Goal: Download file/media

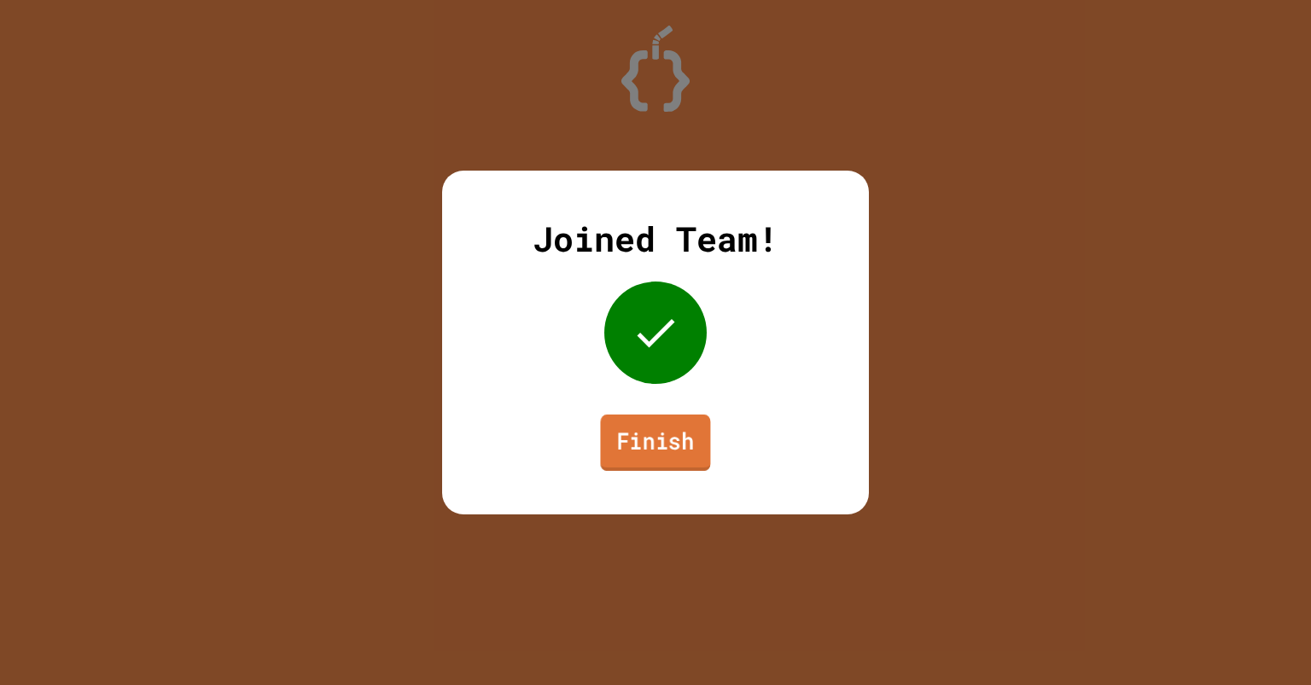
click at [636, 429] on link "Finish" at bounding box center [655, 443] width 110 height 56
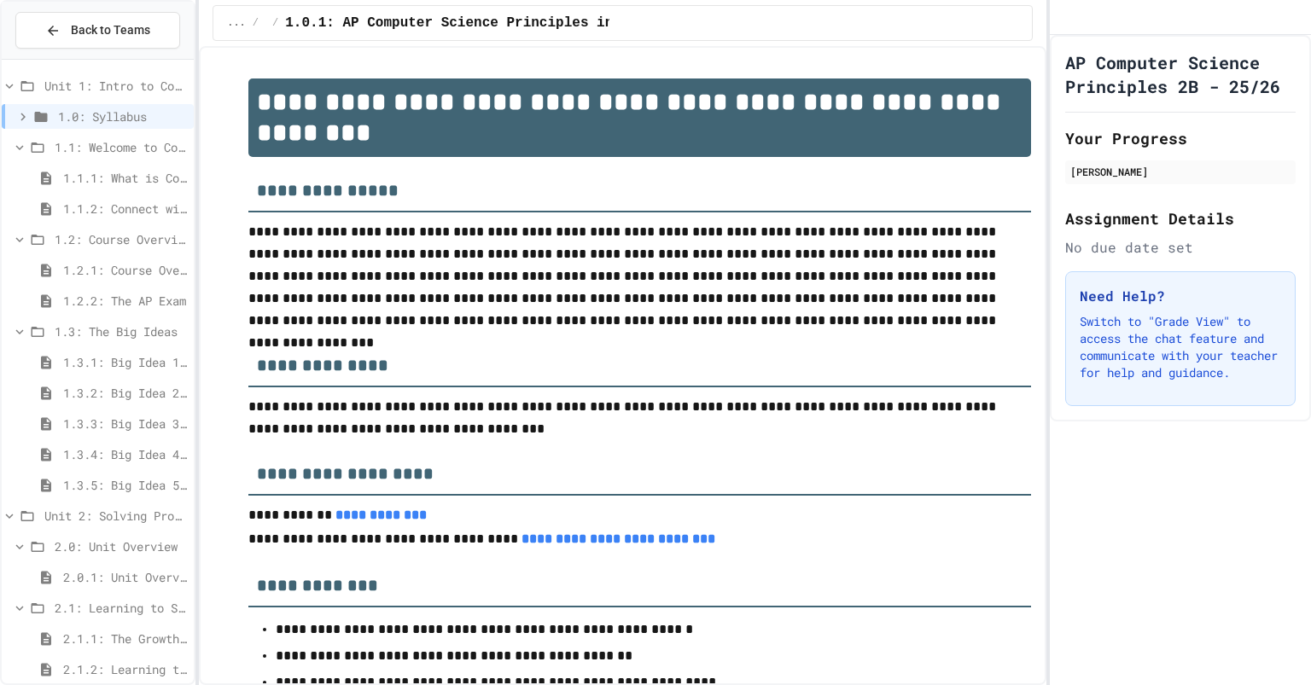
scroll to position [325, 0]
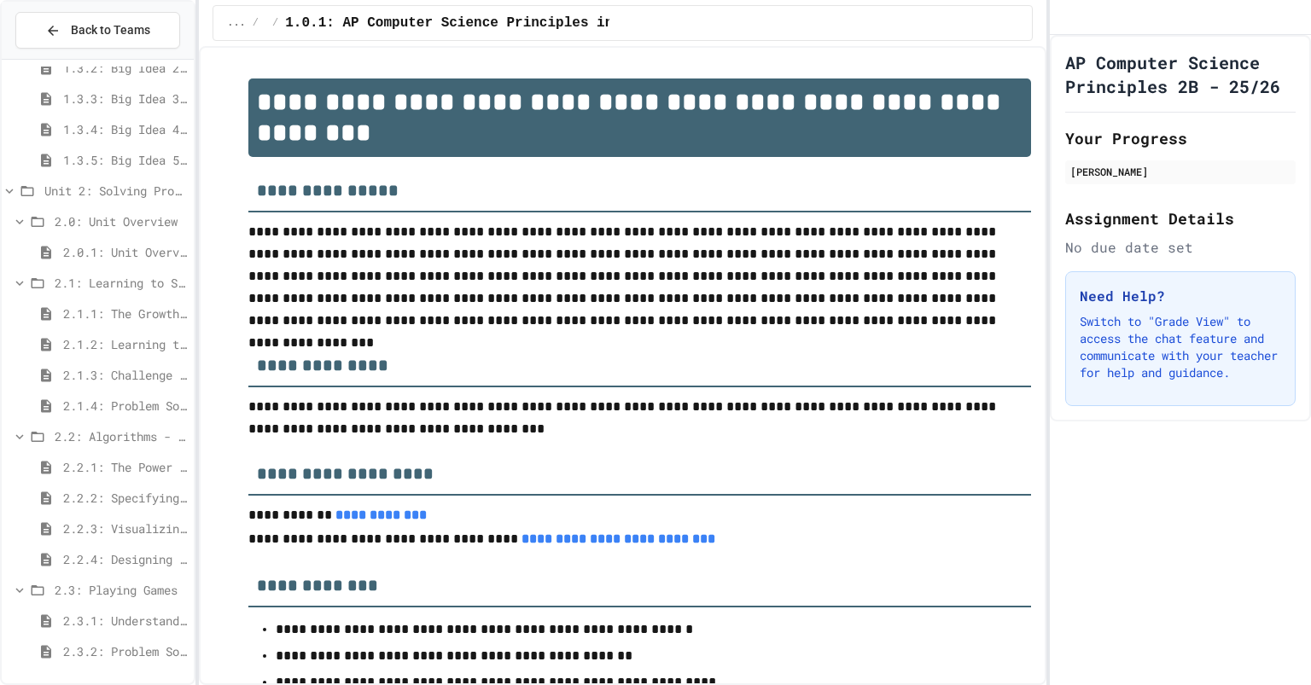
click at [91, 651] on span "2.3.2: Problem Solving Reflection" at bounding box center [125, 652] width 124 height 18
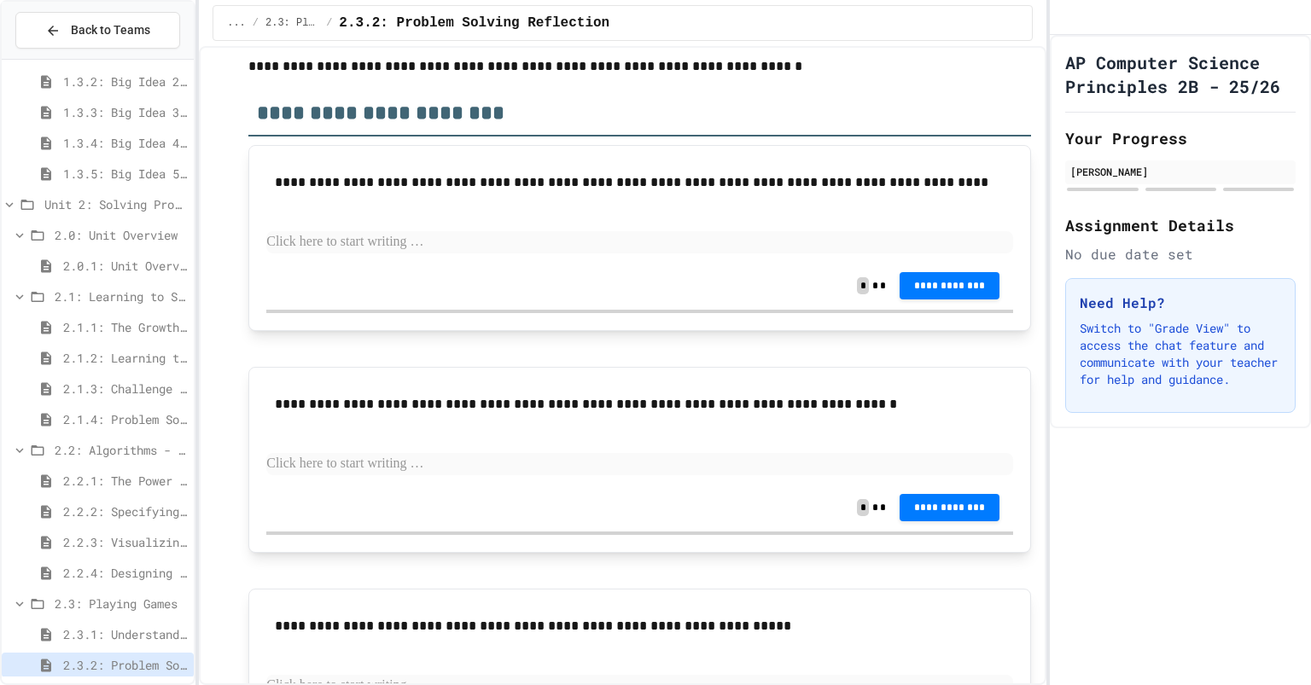
scroll to position [92, 0]
click at [108, 626] on span "2.3.1: Understanding Games with Flowcharts" at bounding box center [125, 635] width 124 height 18
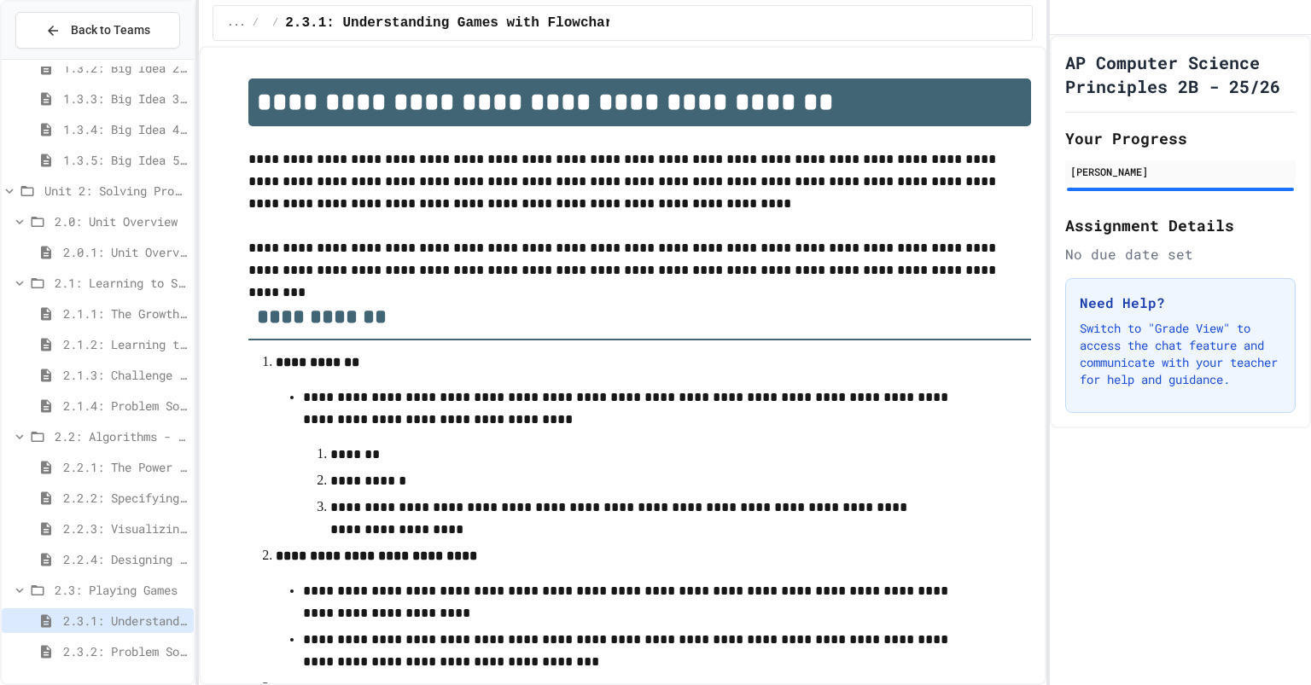
scroll to position [720, 0]
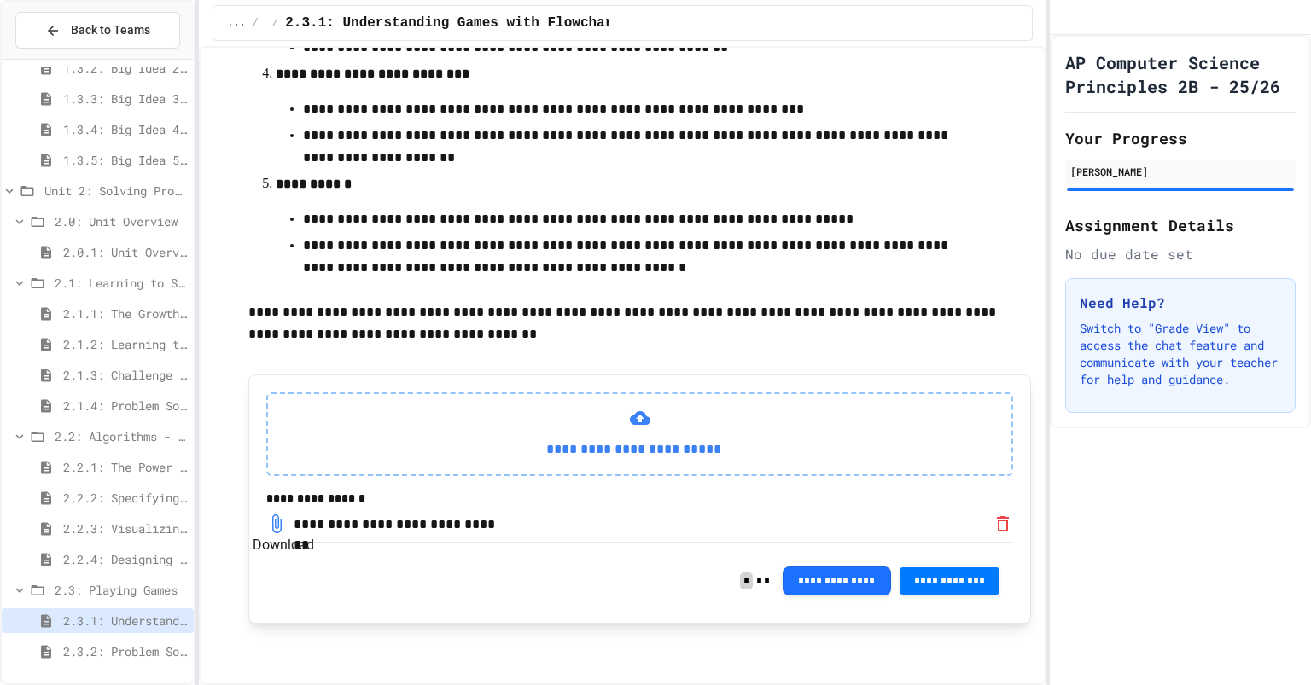
click at [282, 515] on icon "Download" at bounding box center [276, 524] width 20 height 20
